Goal: Task Accomplishment & Management: Manage account settings

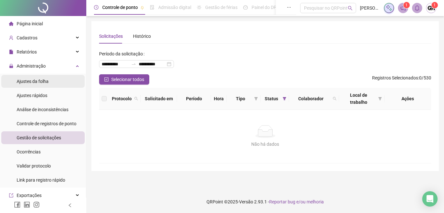
click at [40, 81] on span "Ajustes da folha" at bounding box center [33, 81] width 32 height 5
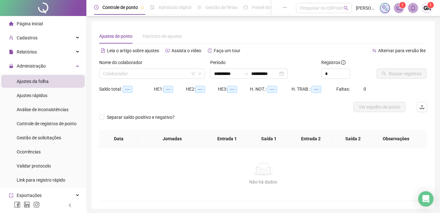
type input "**********"
click at [163, 74] on input "search" at bounding box center [149, 74] width 92 height 10
click at [167, 74] on input "search" at bounding box center [149, 74] width 92 height 10
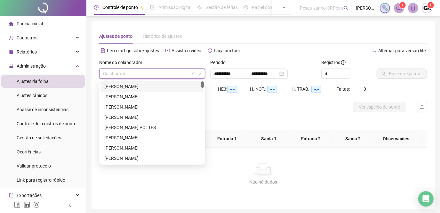
click at [147, 89] on div "[PERSON_NAME]" at bounding box center [152, 86] width 96 height 7
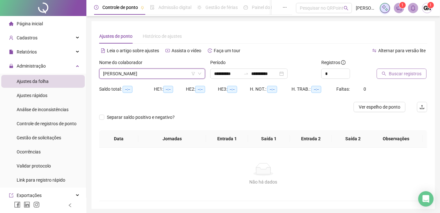
click at [391, 74] on span "Buscar registros" at bounding box center [405, 73] width 33 height 7
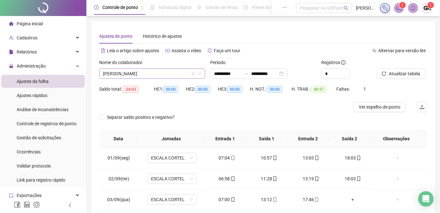
click at [172, 73] on span "[PERSON_NAME]" at bounding box center [152, 74] width 98 height 10
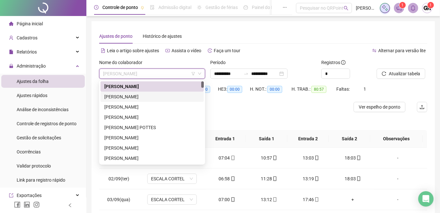
click at [162, 96] on div "[PERSON_NAME]" at bounding box center [152, 96] width 96 height 7
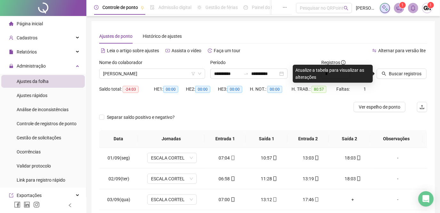
drag, startPoint x: 389, startPoint y: 74, endPoint x: 239, endPoint y: 125, distance: 159.2
click at [389, 74] on span "Buscar registros" at bounding box center [405, 73] width 33 height 7
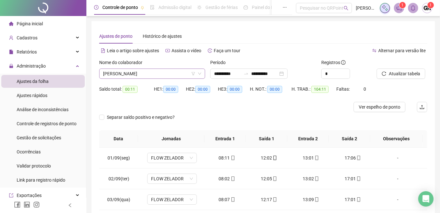
click at [182, 76] on span "[PERSON_NAME]" at bounding box center [152, 74] width 98 height 10
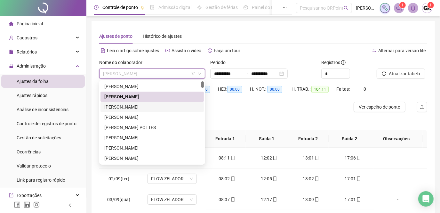
click at [165, 105] on div "[PERSON_NAME]" at bounding box center [152, 106] width 96 height 7
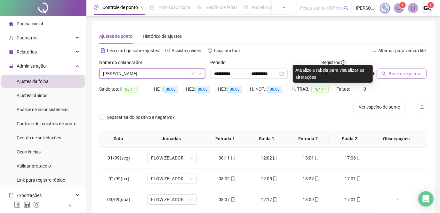
click at [392, 72] on span "Buscar registros" at bounding box center [405, 73] width 33 height 7
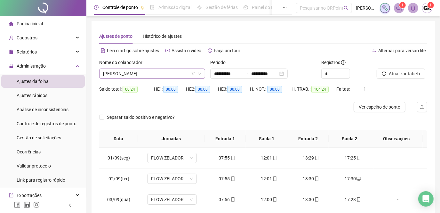
click at [178, 76] on span "[PERSON_NAME]" at bounding box center [152, 74] width 98 height 10
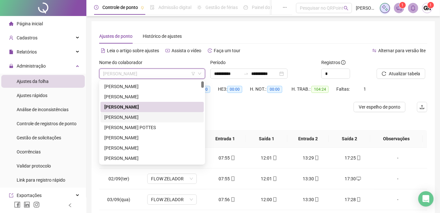
click at [172, 118] on div "[PERSON_NAME]" at bounding box center [152, 117] width 96 height 7
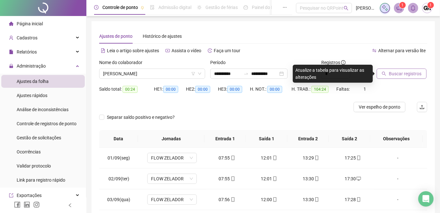
click at [395, 72] on span "Buscar registros" at bounding box center [405, 73] width 33 height 7
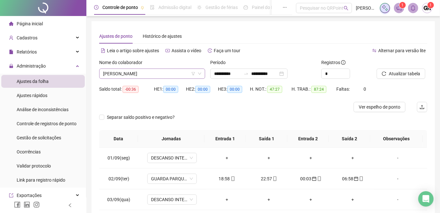
click at [183, 76] on span "[PERSON_NAME]" at bounding box center [152, 74] width 98 height 10
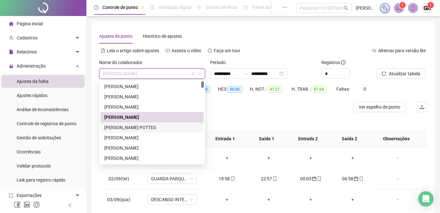
click at [146, 127] on div "[PERSON_NAME] POTTES" at bounding box center [152, 127] width 96 height 7
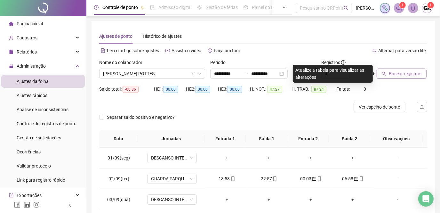
click at [398, 74] on span "Buscar registros" at bounding box center [405, 73] width 33 height 7
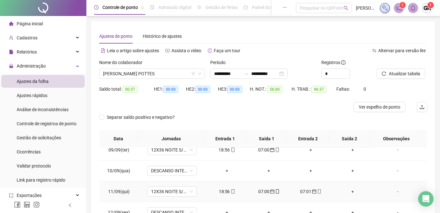
scroll to position [195, 0]
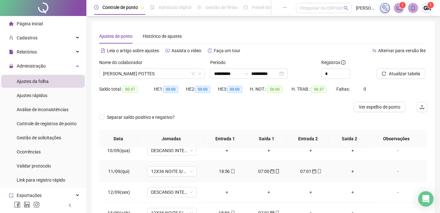
click at [300, 170] on div "07:01" at bounding box center [311, 171] width 32 height 7
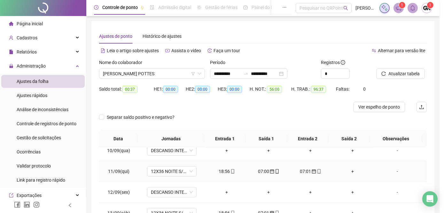
type input "**********"
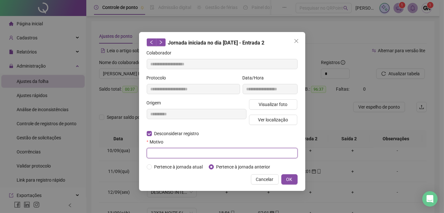
click at [163, 150] on input "text" at bounding box center [222, 153] width 151 height 10
type input "******"
click at [289, 177] on span "OK" at bounding box center [290, 179] width 6 height 7
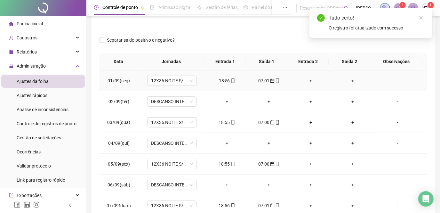
scroll to position [0, 0]
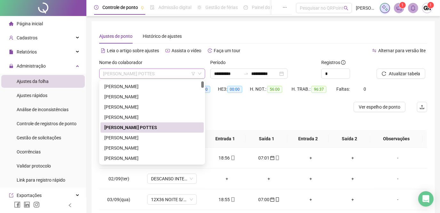
click at [162, 72] on span "[PERSON_NAME] POTTES" at bounding box center [152, 74] width 98 height 10
drag, startPoint x: 148, startPoint y: 138, endPoint x: 167, endPoint y: 118, distance: 26.9
click at [148, 138] on div "[PERSON_NAME]" at bounding box center [152, 137] width 96 height 7
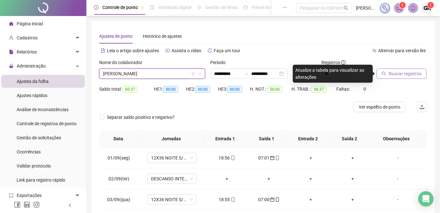
click at [394, 72] on span "Buscar registros" at bounding box center [405, 73] width 33 height 7
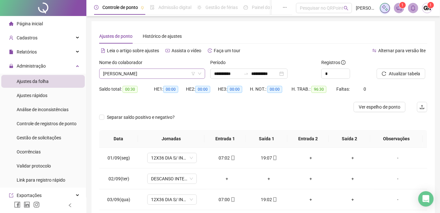
click at [175, 72] on span "[PERSON_NAME]" at bounding box center [152, 74] width 98 height 10
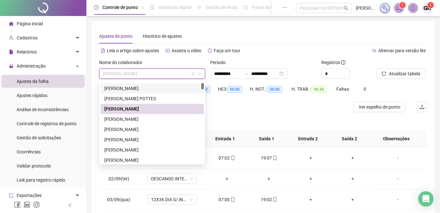
scroll to position [58, 0]
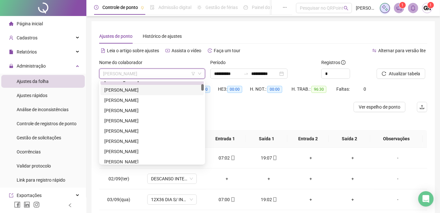
click at [160, 92] on div "[PERSON_NAME]" at bounding box center [152, 89] width 96 height 7
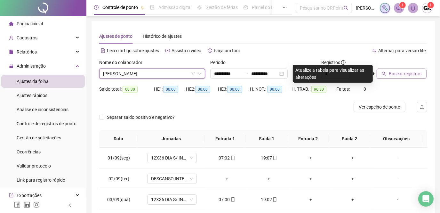
click at [404, 76] on span "Buscar registros" at bounding box center [405, 73] width 33 height 7
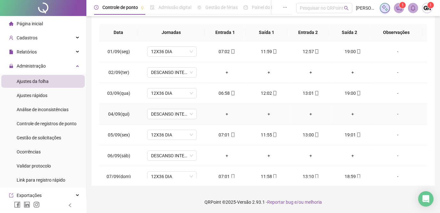
scroll to position [19, 0]
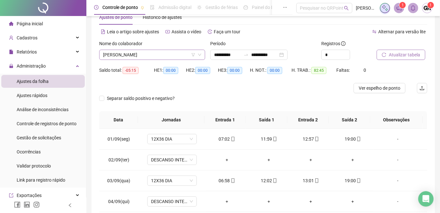
click at [185, 56] on span "[PERSON_NAME]" at bounding box center [152, 55] width 98 height 10
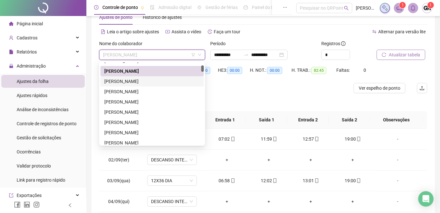
click at [165, 81] on div "[PERSON_NAME]" at bounding box center [152, 81] width 96 height 7
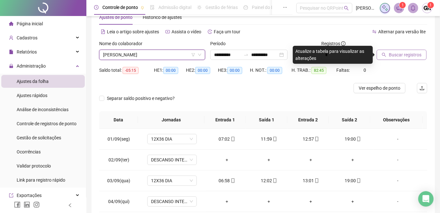
click at [395, 56] on span "Buscar registros" at bounding box center [405, 54] width 33 height 7
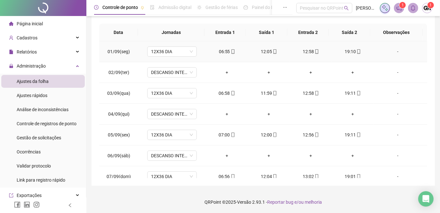
scroll to position [0, 0]
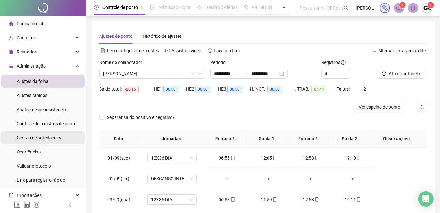
click at [42, 137] on span "Gestão de solicitações" at bounding box center [39, 137] width 44 height 5
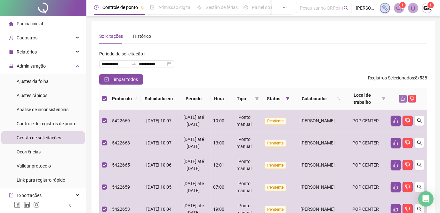
click at [403, 101] on button "button" at bounding box center [403, 99] width 8 height 8
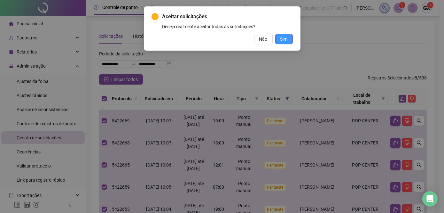
click at [287, 38] on span "Sim" at bounding box center [284, 39] width 7 height 7
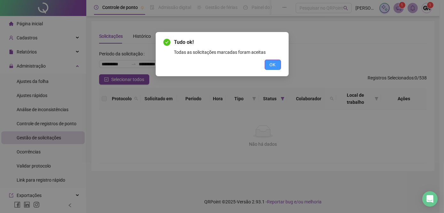
click at [272, 62] on span "OK" at bounding box center [273, 64] width 6 height 7
